Goal: Transaction & Acquisition: Purchase product/service

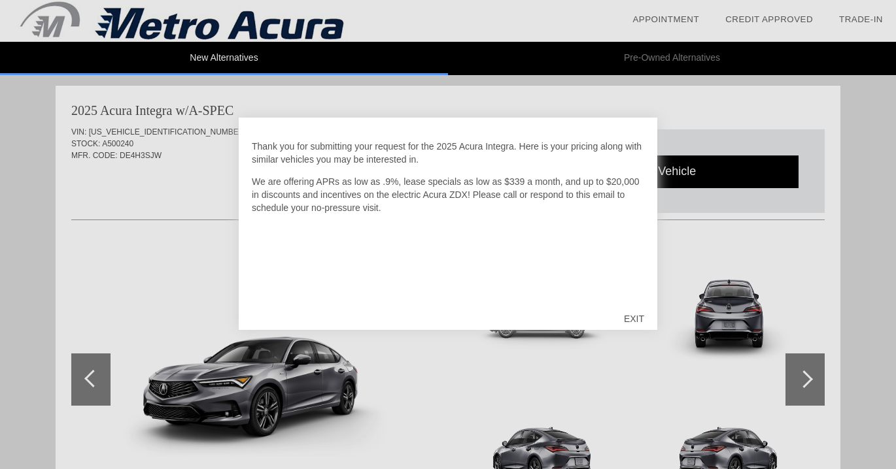
scroll to position [805, 0]
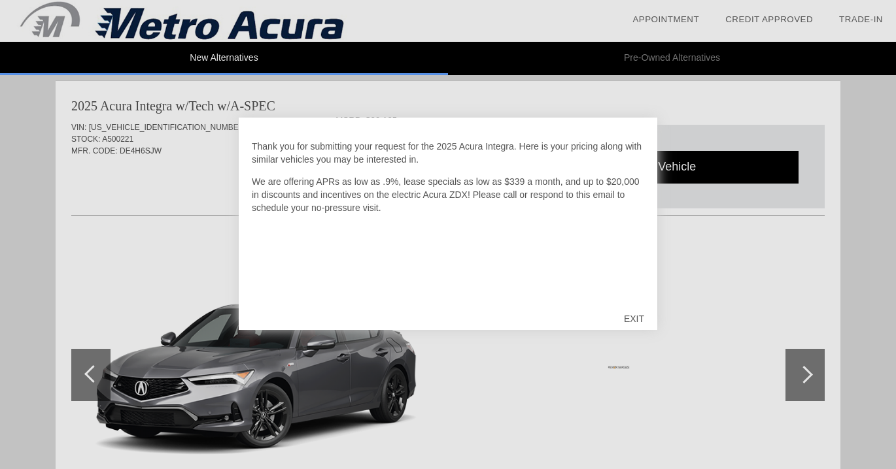
click at [635, 316] on div "EXIT" at bounding box center [634, 318] width 46 height 39
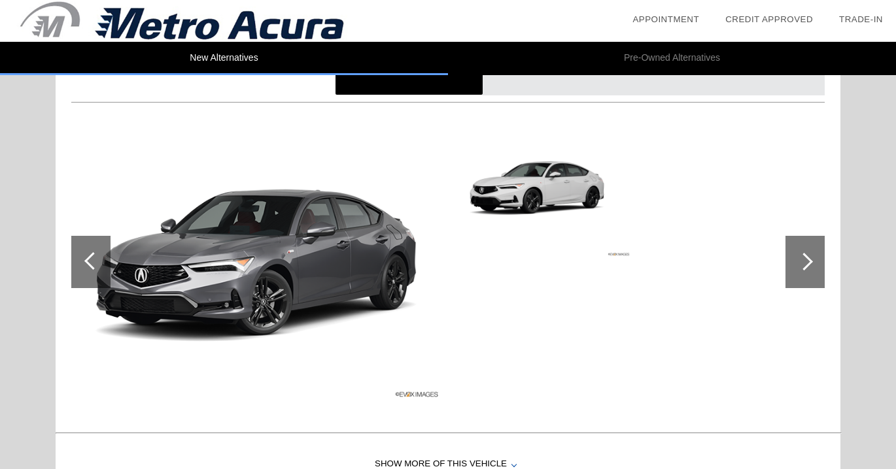
scroll to position [924, 0]
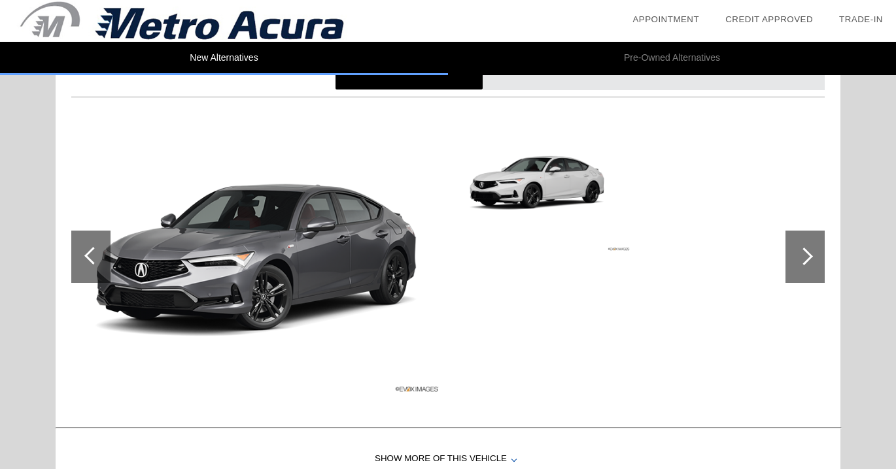
click at [790, 267] on div at bounding box center [804, 257] width 39 height 52
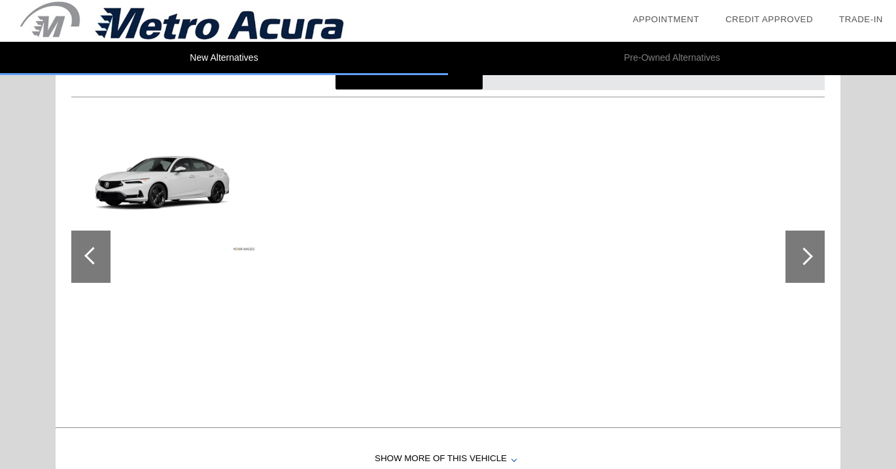
click at [790, 266] on div at bounding box center [804, 257] width 39 height 52
click at [106, 282] on div at bounding box center [90, 257] width 39 height 52
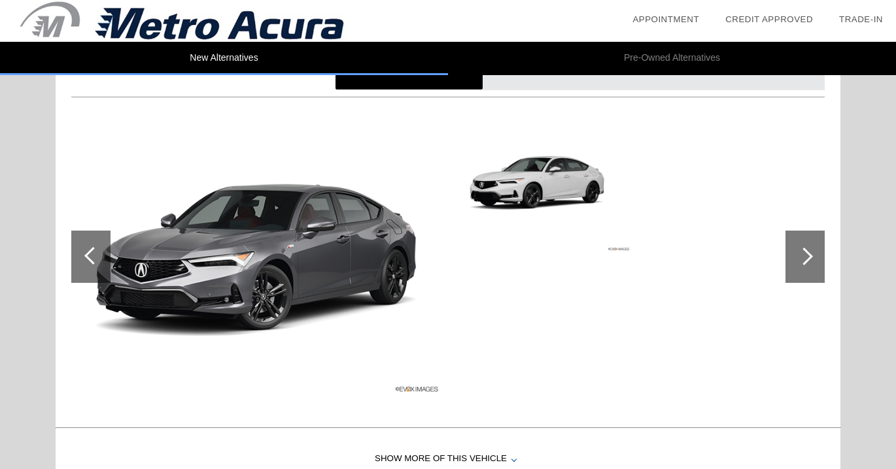
click at [106, 282] on div at bounding box center [90, 257] width 39 height 52
click at [281, 278] on img at bounding box center [256, 256] width 371 height 277
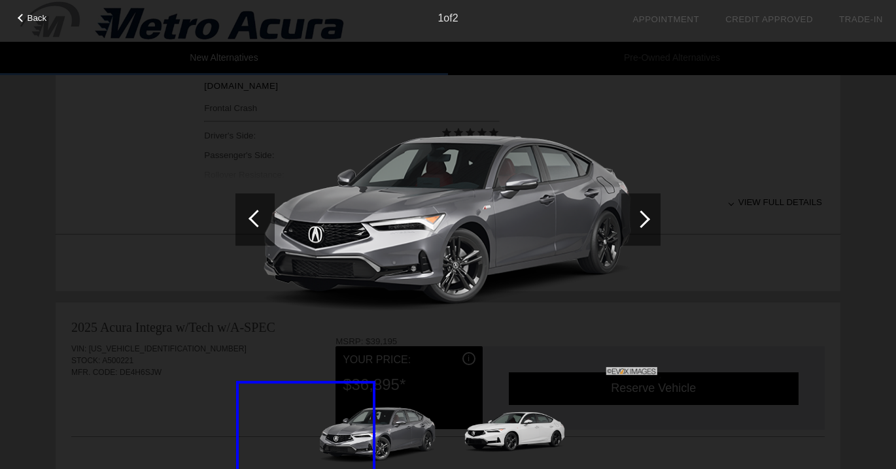
scroll to position [492, 0]
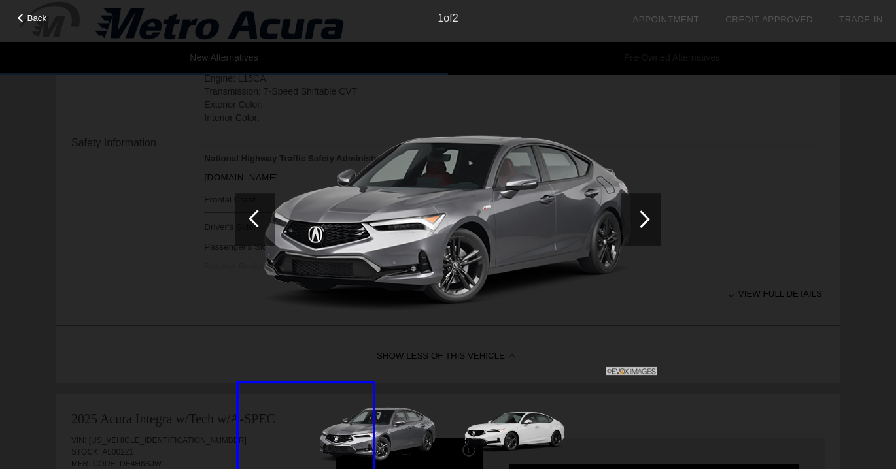
click at [28, 16] on span "Back" at bounding box center [37, 18] width 20 height 10
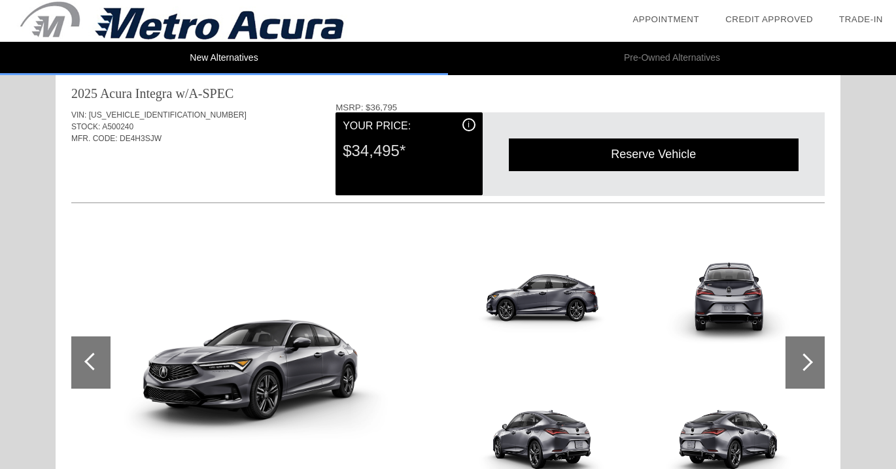
scroll to position [0, 0]
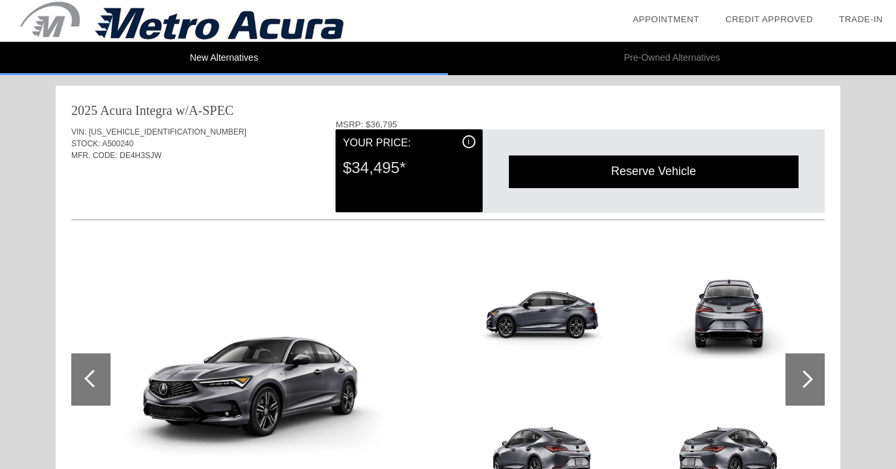
click at [225, 29] on img at bounding box center [180, 21] width 360 height 42
